Goal: Find specific page/section: Find specific page/section

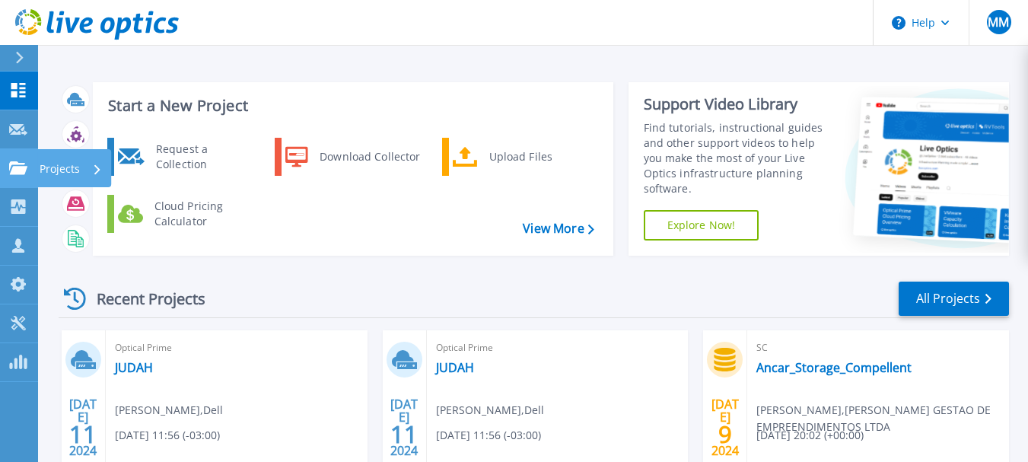
click at [12, 172] on icon at bounding box center [18, 167] width 18 height 13
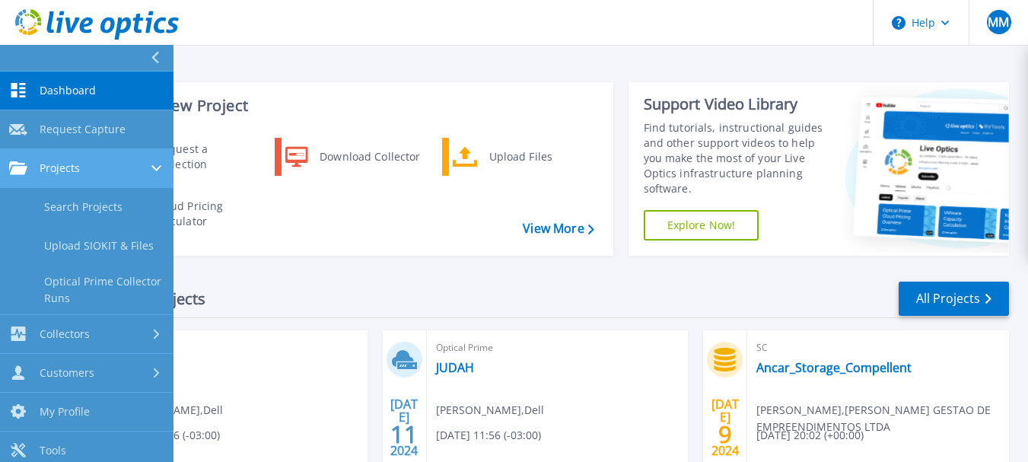
click at [78, 167] on span "Projects" at bounding box center [60, 168] width 40 height 14
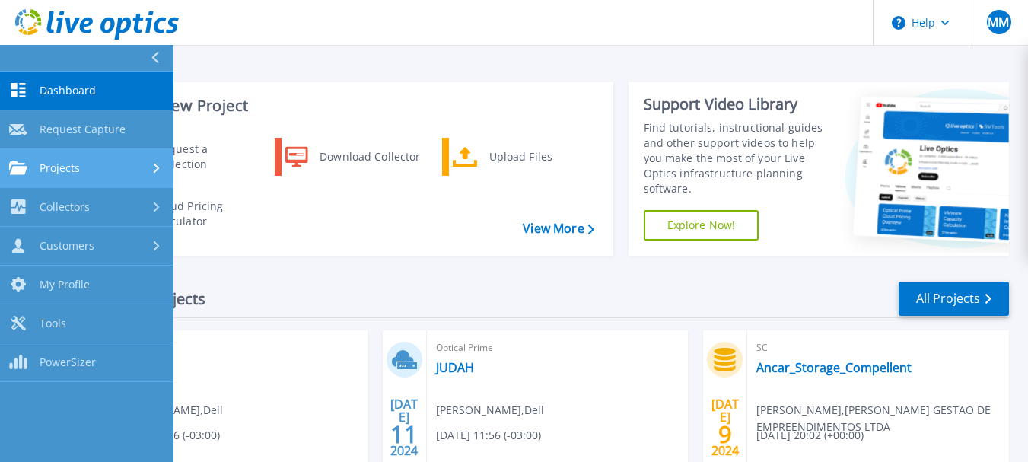
click at [99, 161] on div "Projects" at bounding box center [86, 168] width 155 height 14
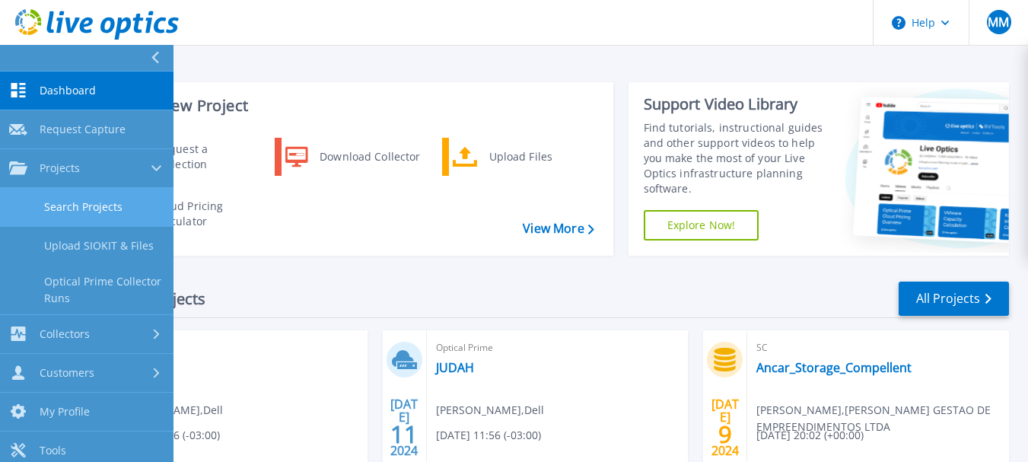
click at [99, 204] on link "Search Projects" at bounding box center [86, 207] width 173 height 39
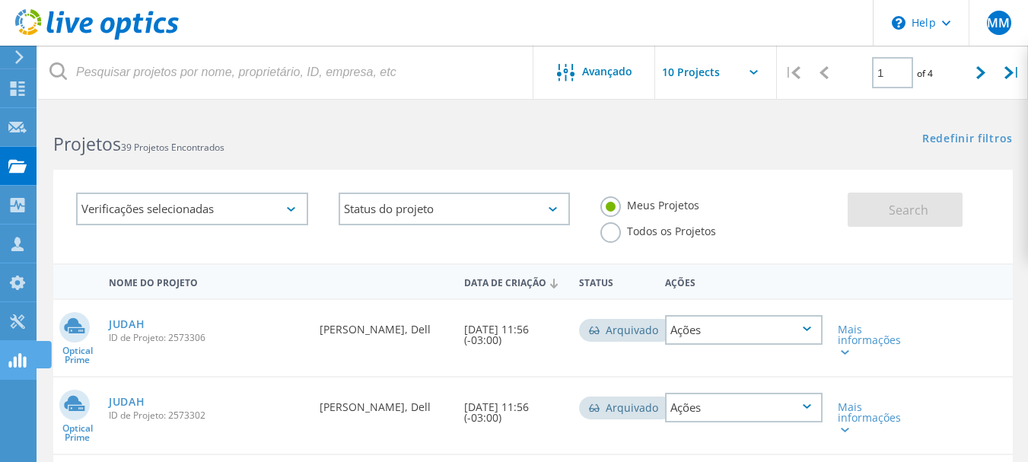
click at [18, 366] on icon at bounding box center [17, 360] width 18 height 14
click at [294, 210] on icon at bounding box center [291, 209] width 8 height 5
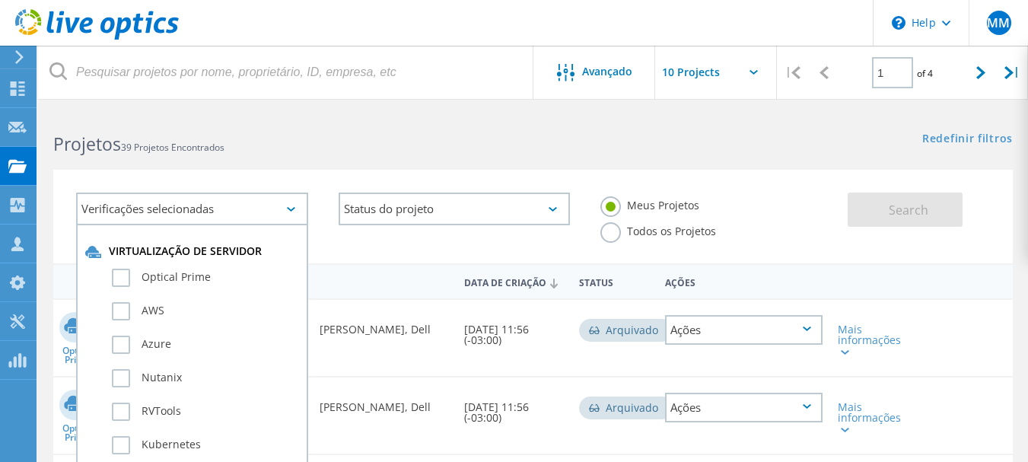
click at [602, 231] on label "Todos os Projetos" at bounding box center [658, 229] width 116 height 14
click at [0, 0] on input "Todos os Projetos" at bounding box center [0, 0] width 0 height 0
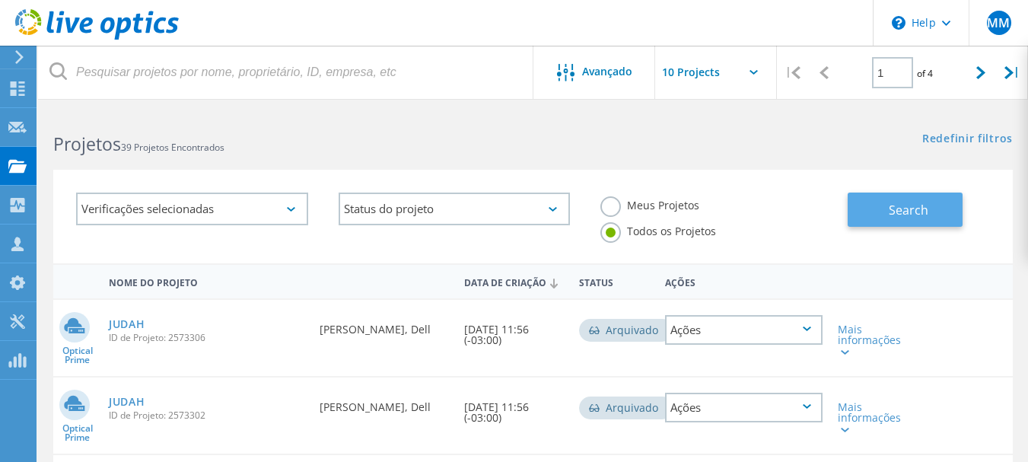
click at [886, 207] on button "Search" at bounding box center [904, 209] width 115 height 34
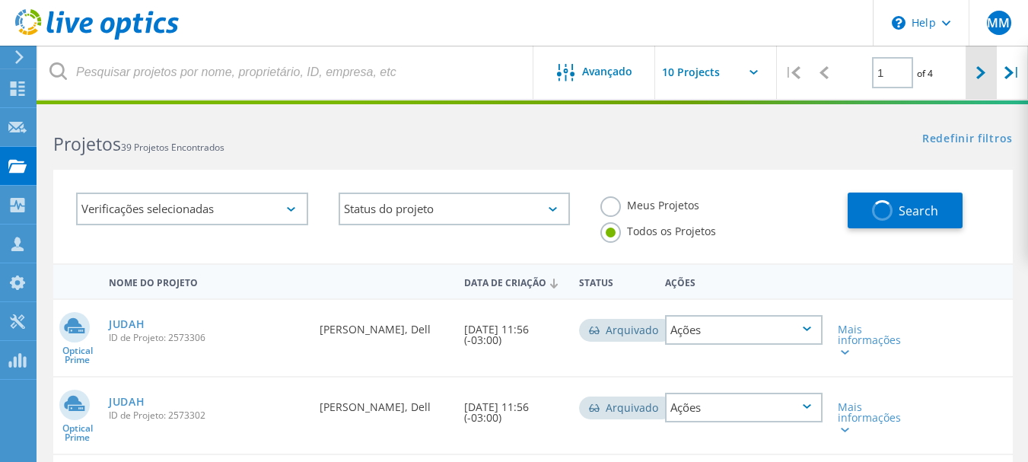
click at [981, 75] on icon at bounding box center [980, 72] width 9 height 13
click at [980, 74] on icon at bounding box center [980, 72] width 9 height 13
type input "4"
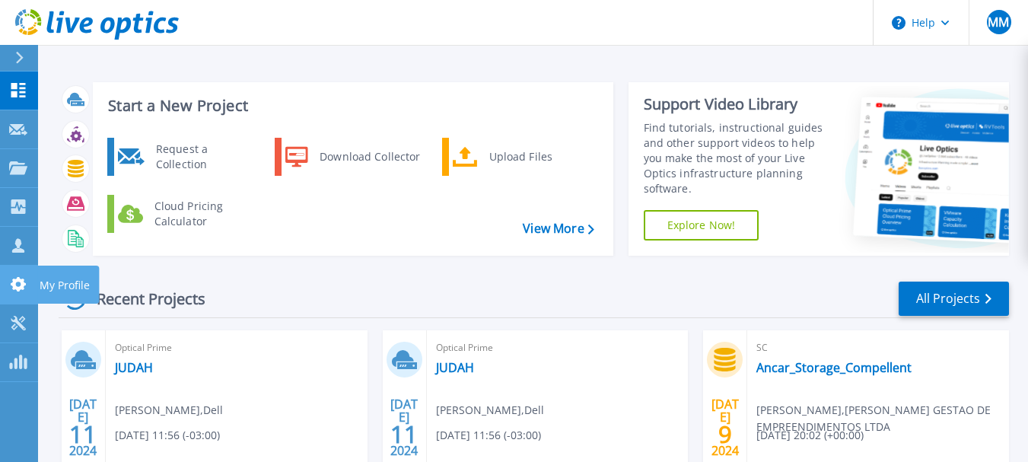
click at [14, 283] on icon at bounding box center [18, 284] width 15 height 14
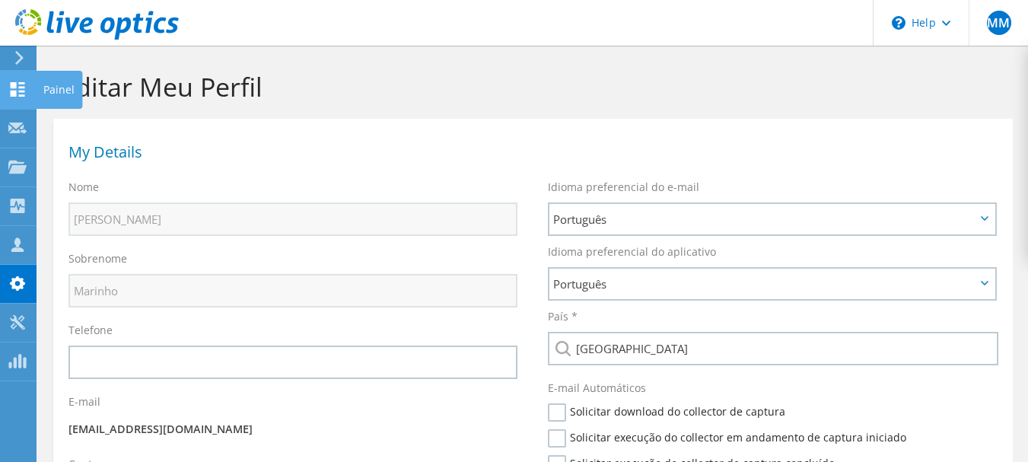
click at [17, 91] on icon at bounding box center [17, 89] width 18 height 14
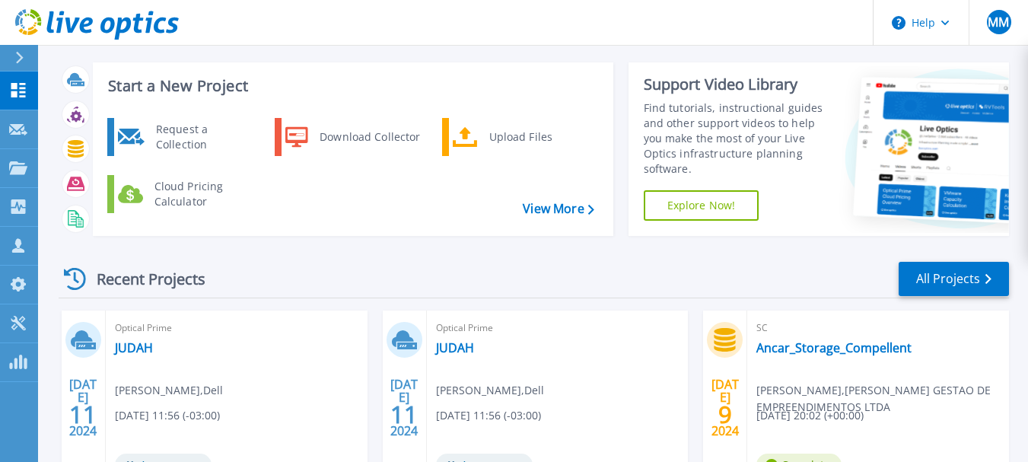
scroll to position [30, 0]
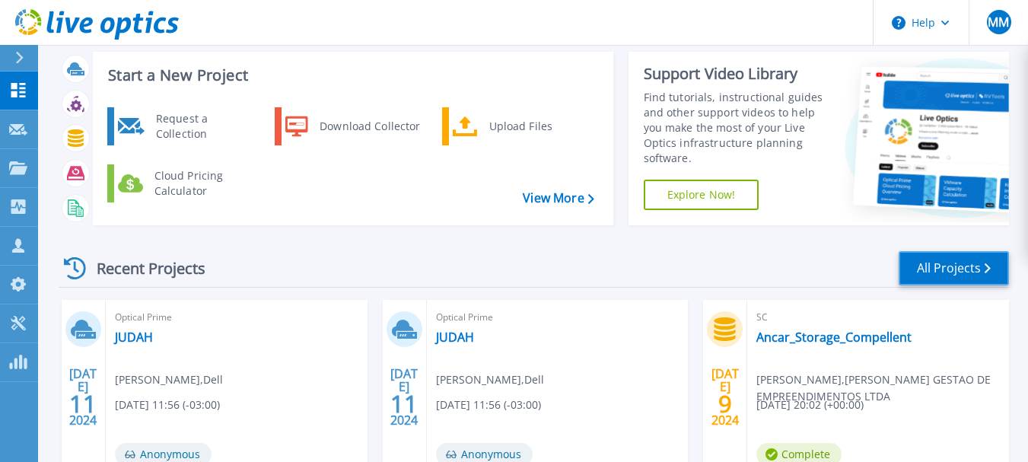
click at [940, 262] on link "All Projects" at bounding box center [953, 268] width 110 height 34
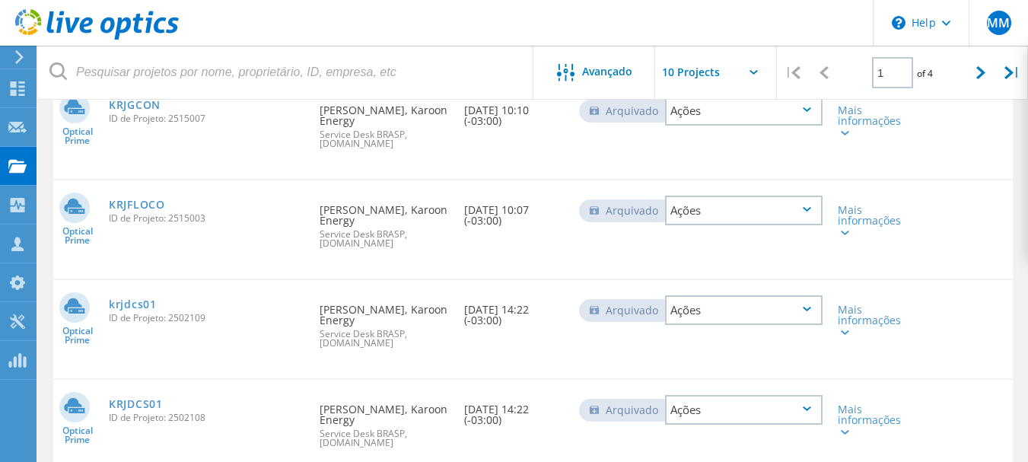
scroll to position [886, 0]
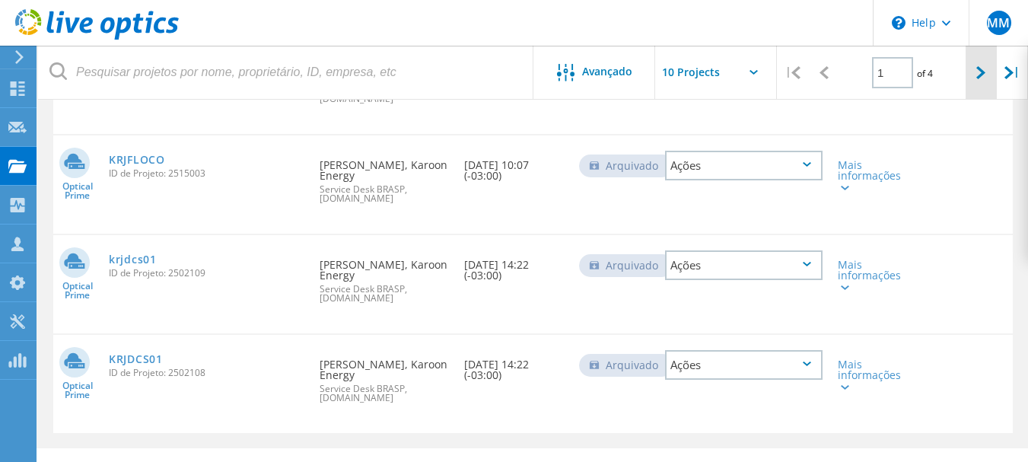
click at [977, 77] on icon at bounding box center [980, 72] width 9 height 13
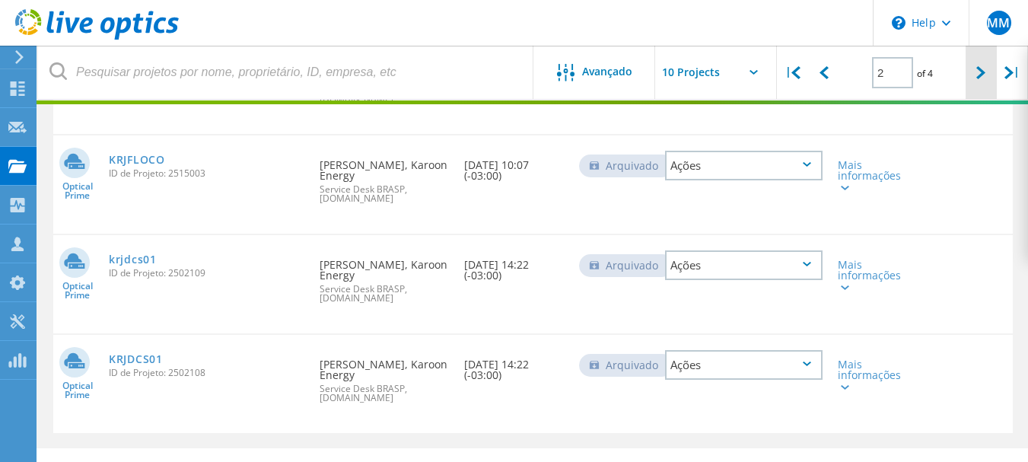
scroll to position [761, 0]
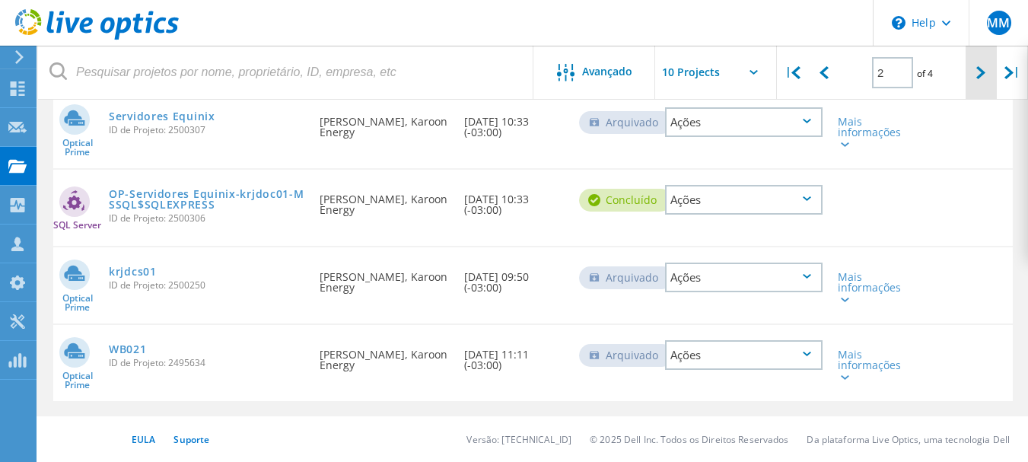
click at [977, 77] on icon at bounding box center [980, 72] width 9 height 13
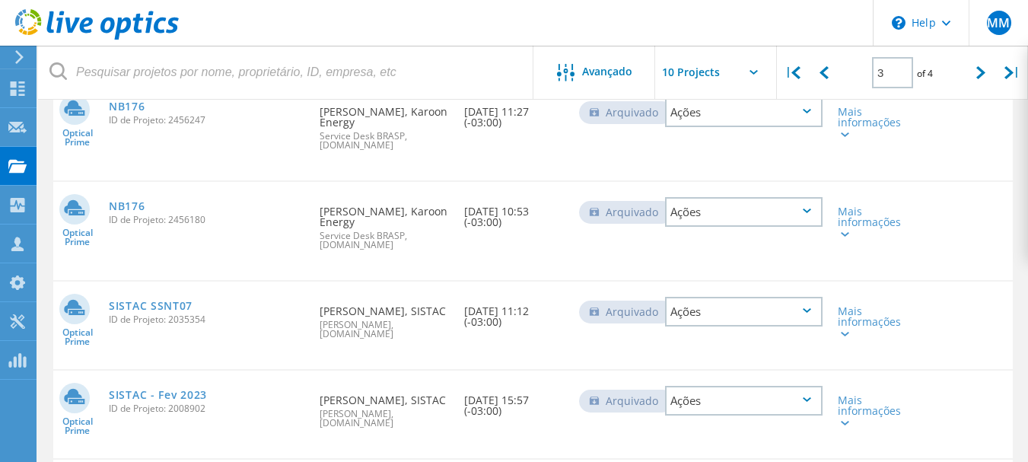
scroll to position [828, 0]
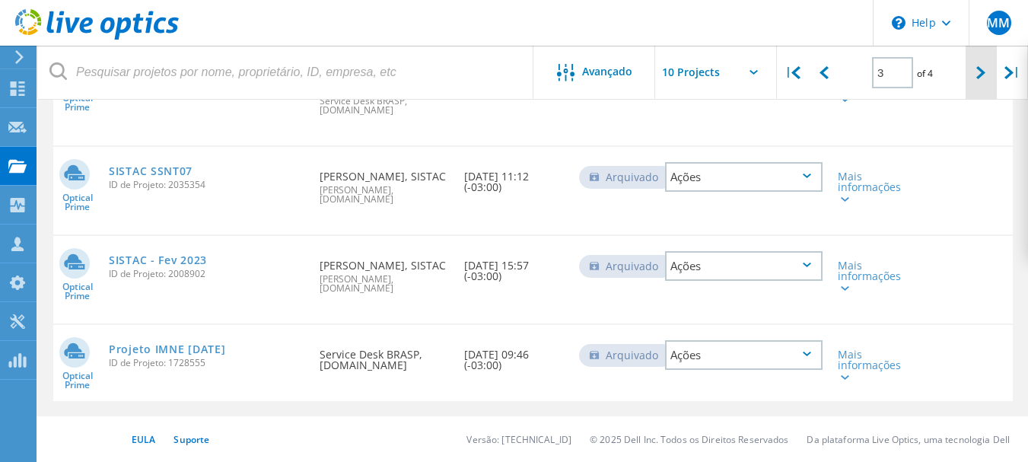
click at [978, 77] on icon at bounding box center [980, 72] width 9 height 13
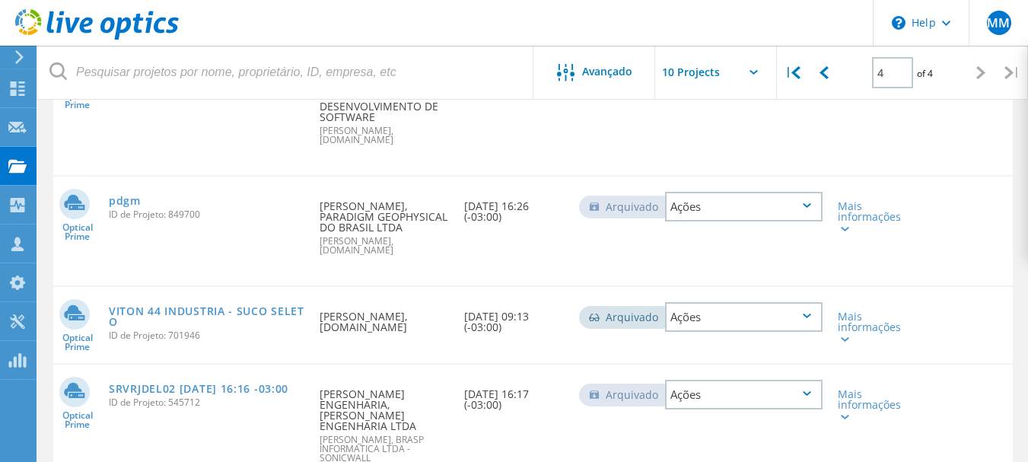
click at [978, 77] on icon at bounding box center [980, 72] width 9 height 13
click at [822, 68] on icon at bounding box center [823, 72] width 9 height 13
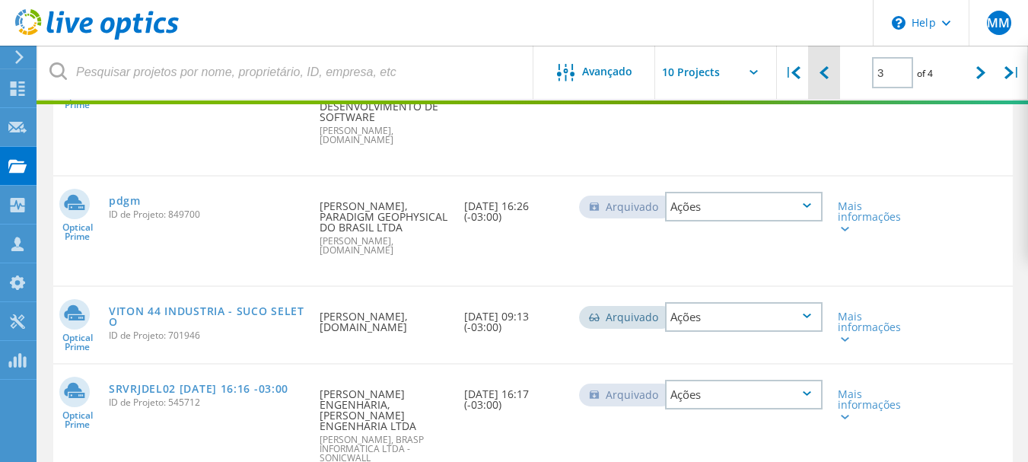
click at [822, 68] on icon at bounding box center [823, 72] width 9 height 13
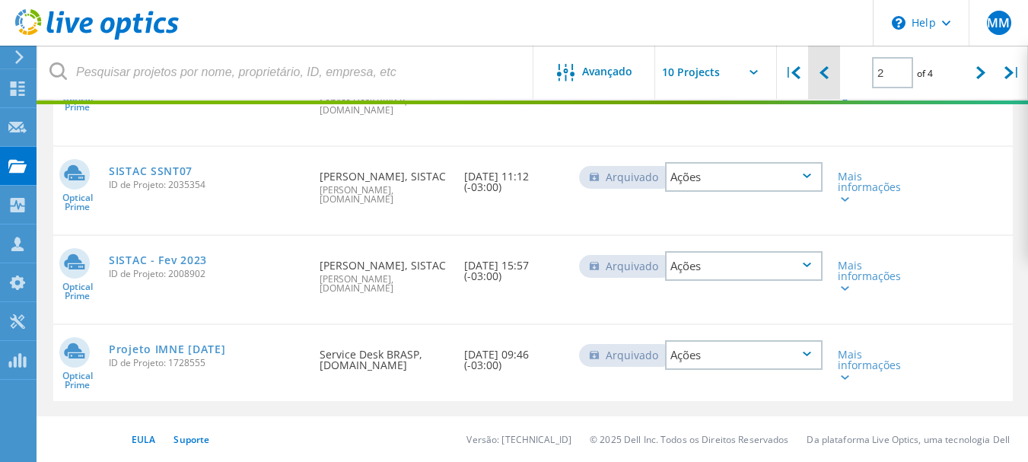
click at [822, 68] on icon at bounding box center [823, 72] width 9 height 13
type input "1"
click at [822, 68] on icon at bounding box center [823, 72] width 9 height 13
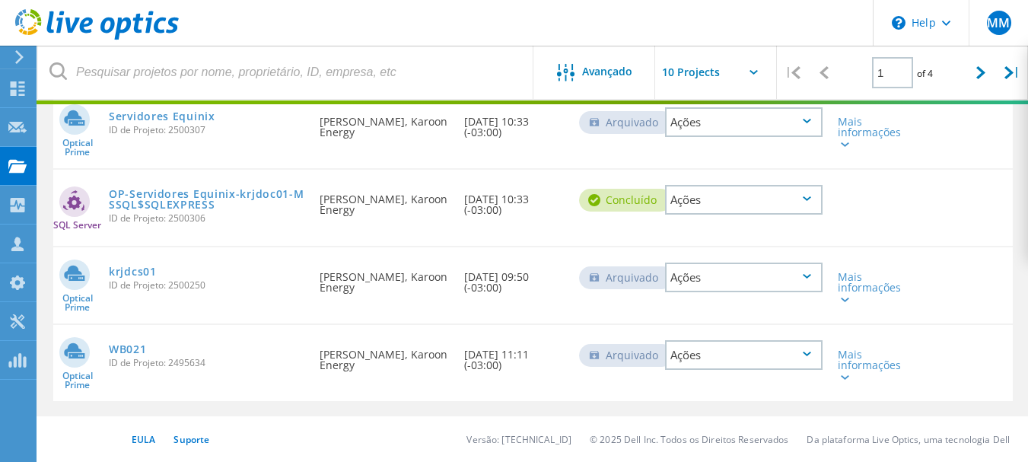
click at [822, 68] on icon at bounding box center [823, 72] width 9 height 13
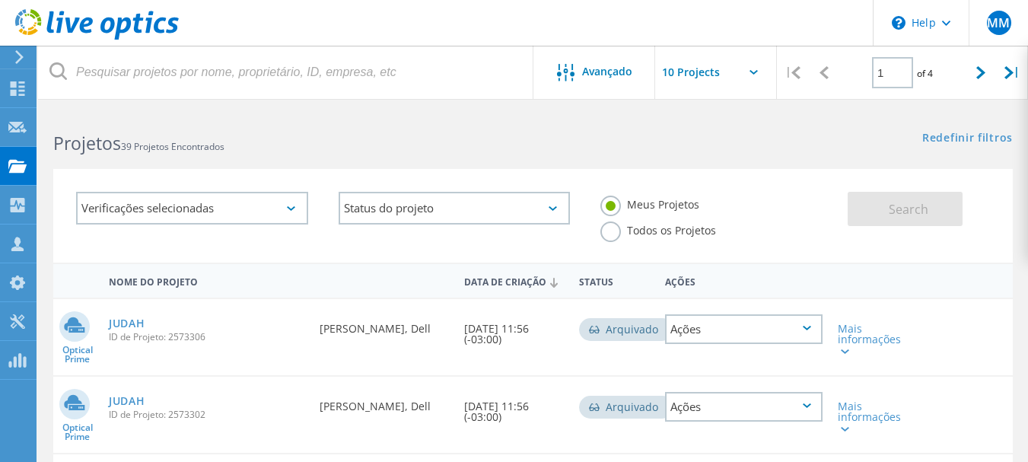
scroll to position [0, 0]
click at [19, 360] on use at bounding box center [16, 360] width 17 height 14
